Goal: Transaction & Acquisition: Subscribe to service/newsletter

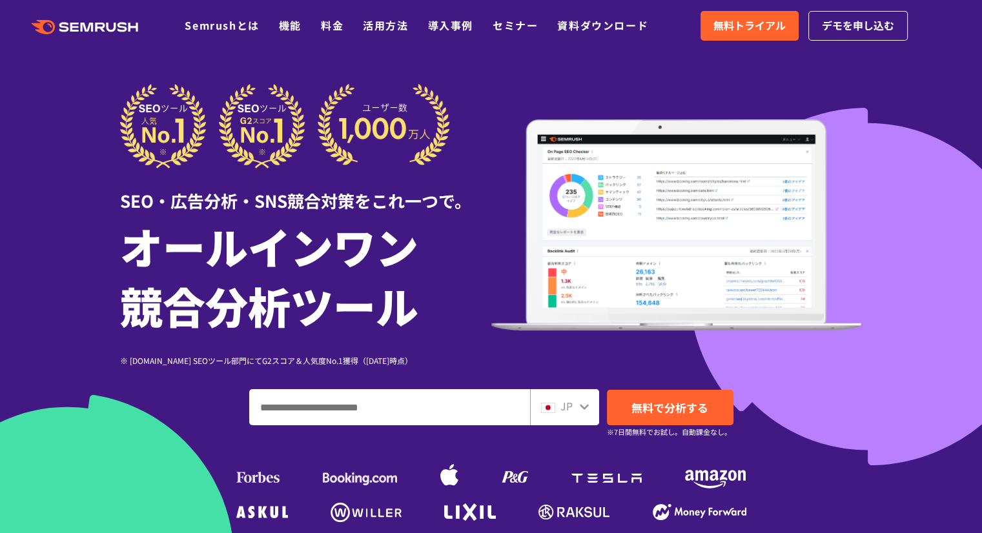
click at [760, 23] on span "無料トライアル" at bounding box center [749, 25] width 72 height 17
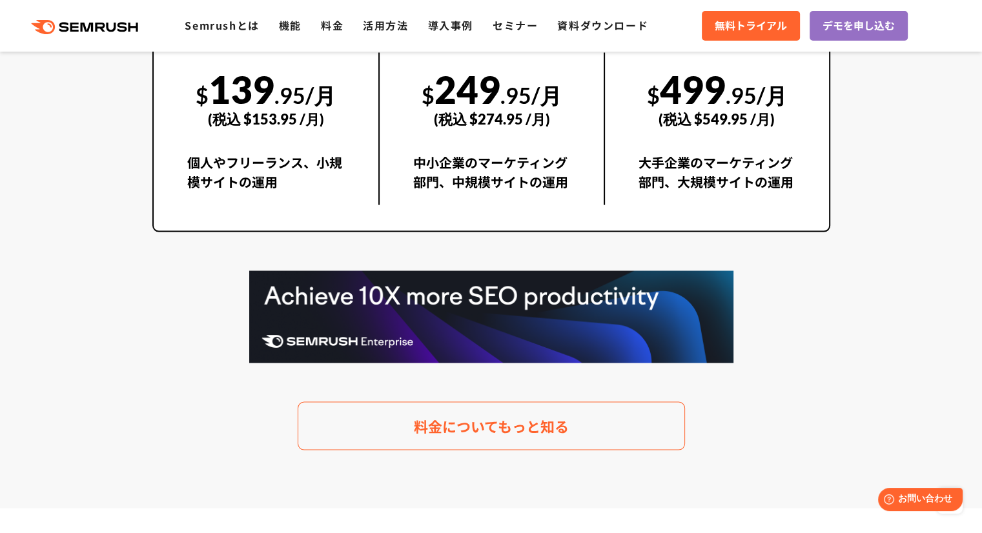
scroll to position [2518, 0]
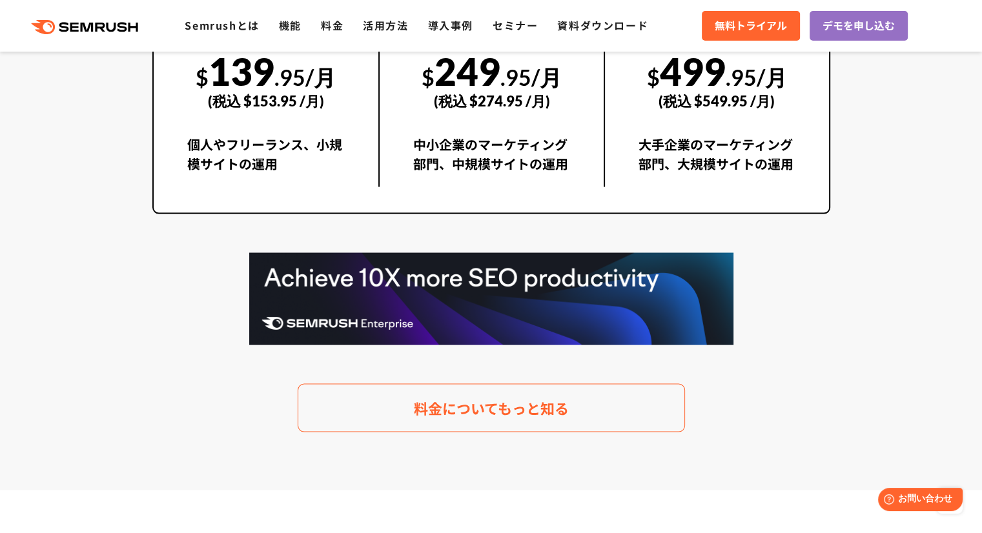
click at [497, 134] on div "$ 249 .95/月 (税込 $274.95 /月) 中小企業のマーケティング部門、中規模サイトの運用" at bounding box center [490, 111] width 225 height 152
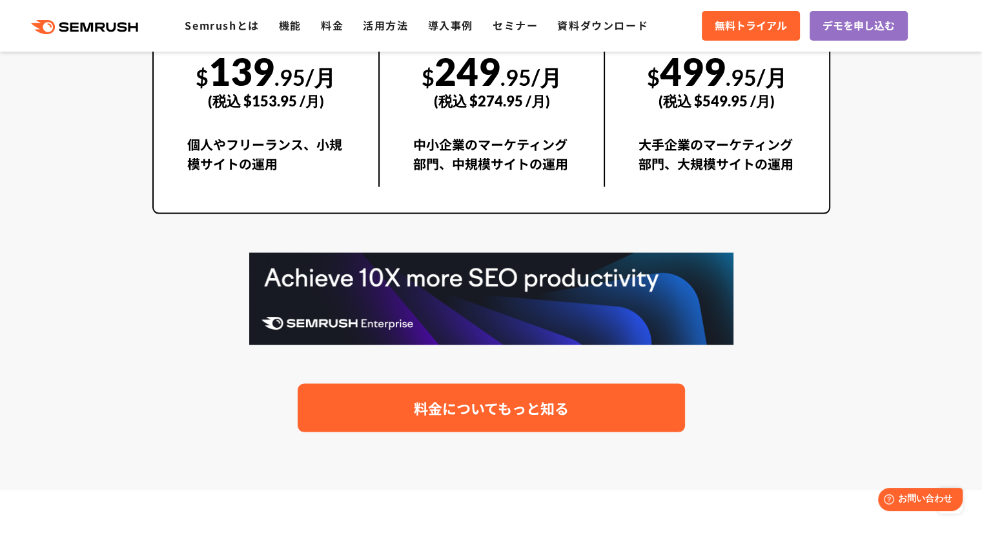
click at [506, 403] on span "料金についてもっと知る" at bounding box center [491, 408] width 155 height 23
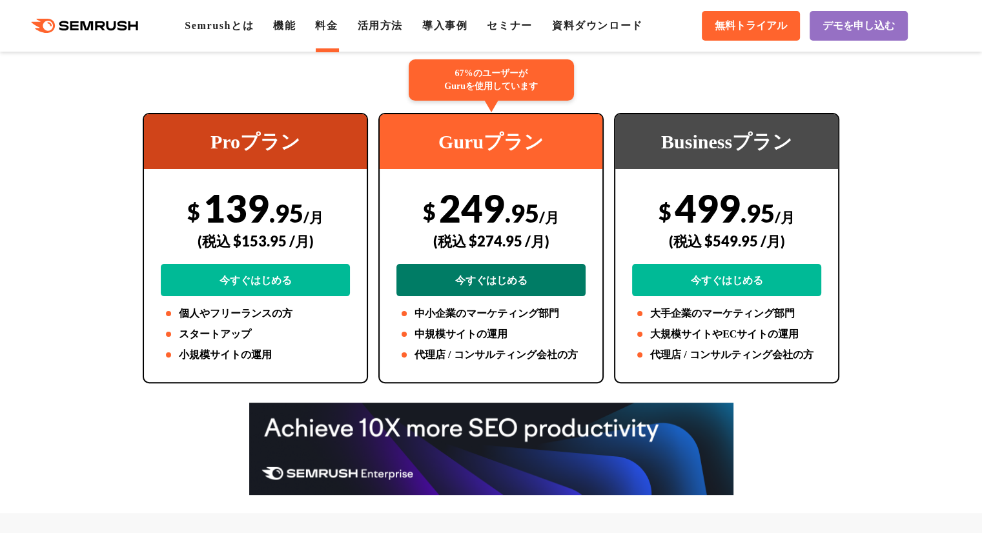
click at [509, 289] on link "今すぐはじめる" at bounding box center [490, 280] width 189 height 32
